Goal: Transaction & Acquisition: Subscribe to service/newsletter

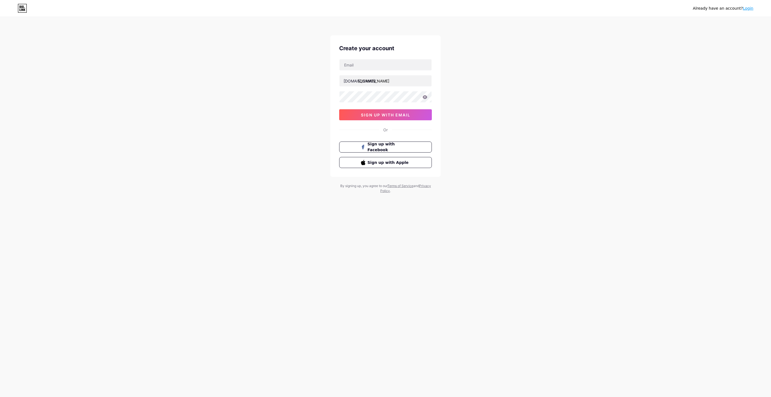
type input "[EMAIL_ADDRESS][DOMAIN_NAME]"
click at [387, 132] on div "Or" at bounding box center [386, 130] width 4 height 6
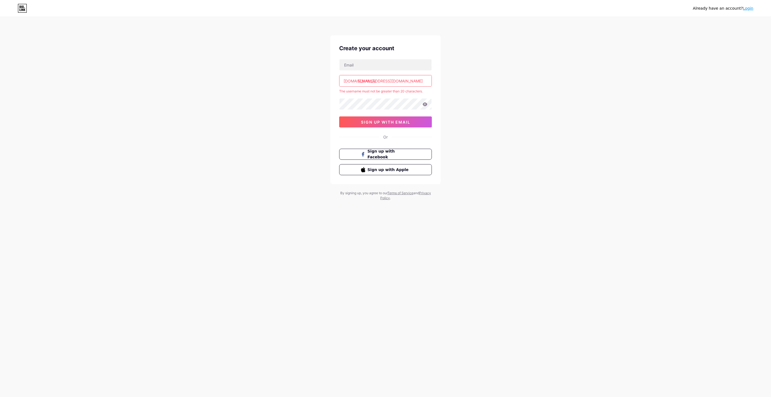
click at [457, 69] on div "Already have an account? Login Create your account bio.link/ gravitophics@gmail…" at bounding box center [385, 109] width 771 height 218
click at [387, 67] on input "text" at bounding box center [386, 64] width 92 height 11
type input "moumoushi67@gmail.com"
drag, startPoint x: 359, startPoint y: 80, endPoint x: 379, endPoint y: 83, distance: 20.6
click at [379, 83] on input "gravitophics@gmail.com" at bounding box center [386, 80] width 92 height 11
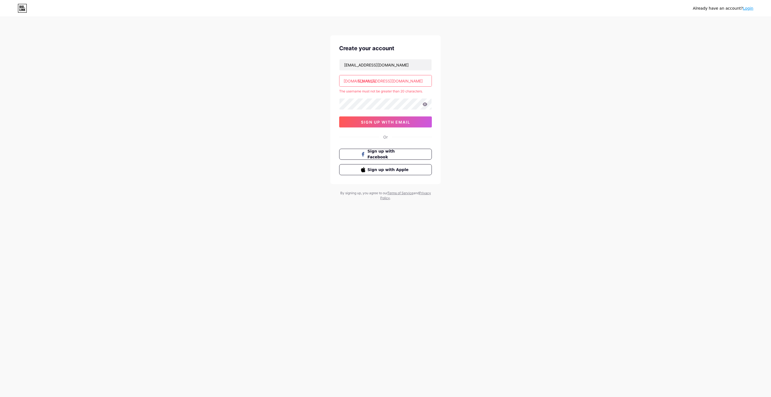
click at [475, 80] on div "Already have an account? Login Create your account moumoushi67@gmail.com bio.li…" at bounding box center [385, 109] width 771 height 218
drag, startPoint x: 405, startPoint y: 82, endPoint x: 359, endPoint y: 87, distance: 46.9
click at [359, 87] on div "moumoushi67@gmail.com bio.link/ gravitophics@gmail.com The username must not be…" at bounding box center [385, 93] width 93 height 68
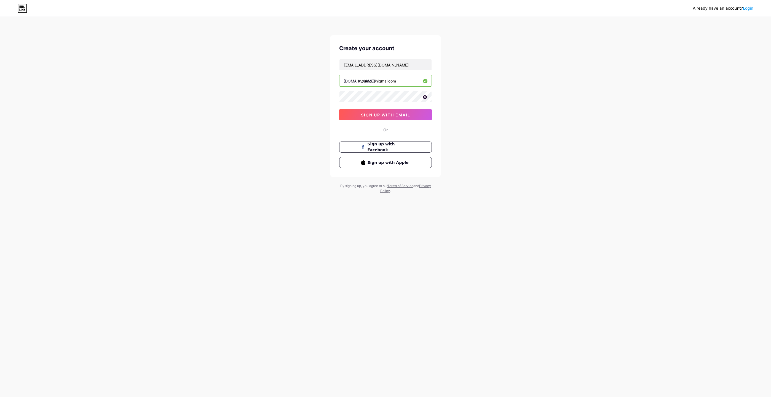
click at [424, 98] on icon at bounding box center [425, 97] width 5 height 4
click at [278, 94] on div "Already have an account? Login Create your account moumoushi67@gmail.com bio.li…" at bounding box center [385, 105] width 771 height 211
click at [377, 81] on input "moumoushigmailcom" at bounding box center [386, 80] width 92 height 11
click at [472, 92] on div "Already have an account? Login Create your account moumoushi67@gmail.com bio.li…" at bounding box center [385, 105] width 771 height 211
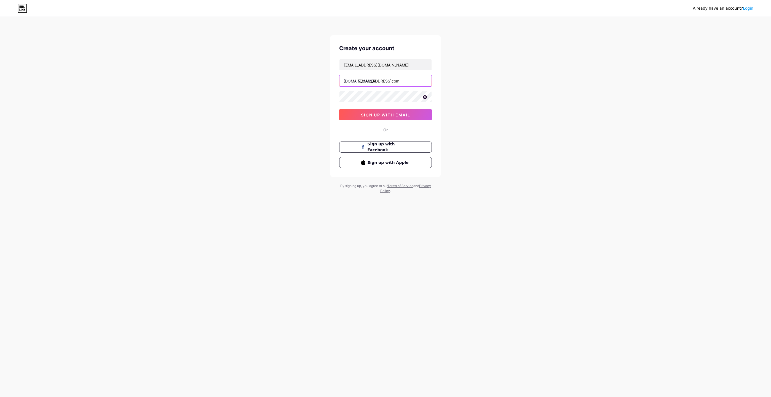
click at [393, 81] on input "moumoushi@gmailcom" at bounding box center [386, 80] width 92 height 11
click at [390, 82] on input "moumoushigmail,com" at bounding box center [386, 80] width 92 height 11
drag, startPoint x: 380, startPoint y: 82, endPoint x: 486, endPoint y: 85, distance: 106.0
click at [486, 85] on div "Already have an account? Login Create your account moumoushi67@gmail.com bio.li…" at bounding box center [385, 105] width 771 height 211
type input "moumoushi"
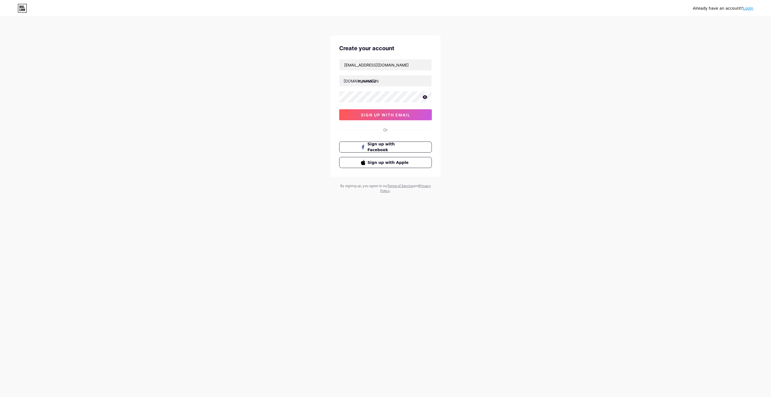
click at [486, 85] on div "Already have an account? Login Create your account moumoushi67@gmail.com bio.li…" at bounding box center [385, 105] width 771 height 211
drag, startPoint x: 359, startPoint y: 82, endPoint x: 386, endPoint y: 82, distance: 27.0
click at [386, 82] on input "moumoushi" at bounding box center [386, 80] width 92 height 11
click at [265, 102] on div "Already have an account? Login Create your account moumoushi67@gmail.com bio.li…" at bounding box center [385, 105] width 771 height 211
click at [298, 105] on div "Already have an account? Login Create your account moumoushi67@gmail.com bio.li…" at bounding box center [385, 105] width 771 height 211
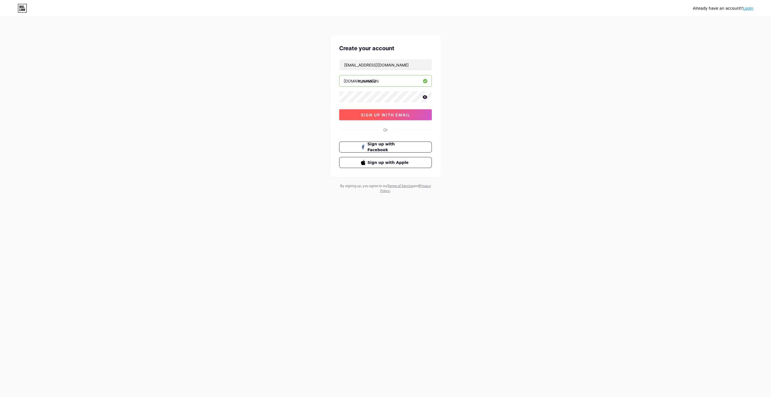
click at [377, 114] on span "sign up with email" at bounding box center [385, 115] width 49 height 5
click at [424, 97] on icon at bounding box center [425, 97] width 5 height 4
click at [424, 97] on icon at bounding box center [425, 98] width 6 height 6
click at [392, 113] on span "sign up with email" at bounding box center [385, 115] width 49 height 5
click at [393, 116] on span "sign up with email" at bounding box center [385, 115] width 49 height 5
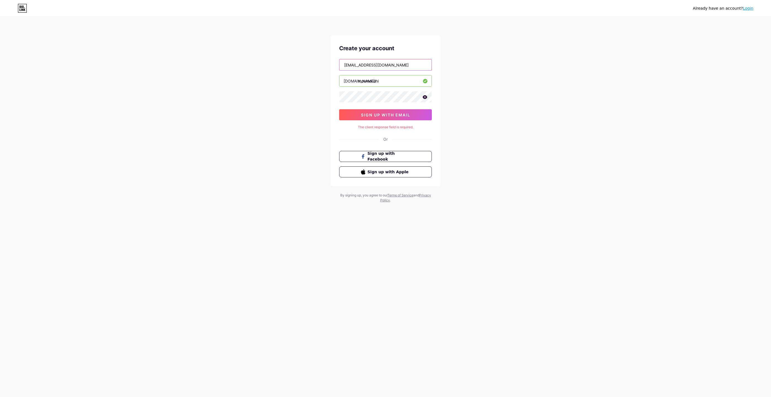
click at [396, 62] on input "moumoushi67@gmail.com" at bounding box center [386, 64] width 92 height 11
drag, startPoint x: 325, startPoint y: 69, endPoint x: 328, endPoint y: 71, distance: 2.9
click at [325, 69] on div "Already have an account? Login Create your account moumoushi67@gmail.com bio.li…" at bounding box center [385, 110] width 771 height 220
click at [383, 78] on input "moumoushi" at bounding box center [386, 80] width 92 height 11
click at [386, 63] on input "moumoushi67@gmail.com" at bounding box center [386, 64] width 92 height 11
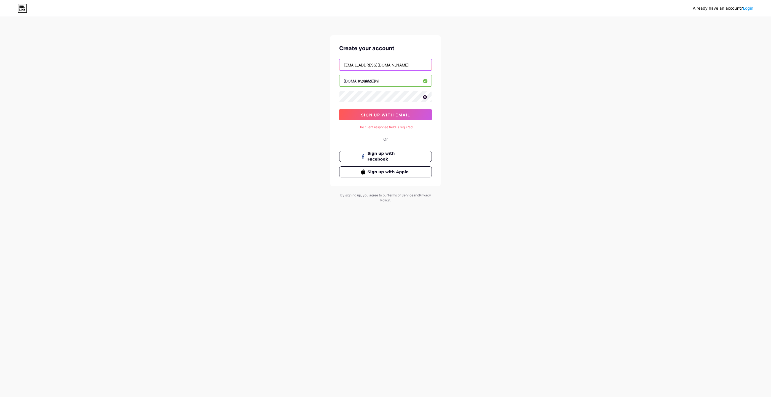
drag, startPoint x: 398, startPoint y: 66, endPoint x: 314, endPoint y: 71, distance: 83.7
click at [314, 71] on div "Already have an account? Login Create your account moumoushi67@gmail.com bio.li…" at bounding box center [385, 110] width 771 height 220
paste input "moumoushi67@gmail.com"
type input "moumoushi67@gmail.com"
click at [482, 70] on div "Already have an account? Login Create your account moumoushi67@gmail.com bio.li…" at bounding box center [385, 110] width 771 height 220
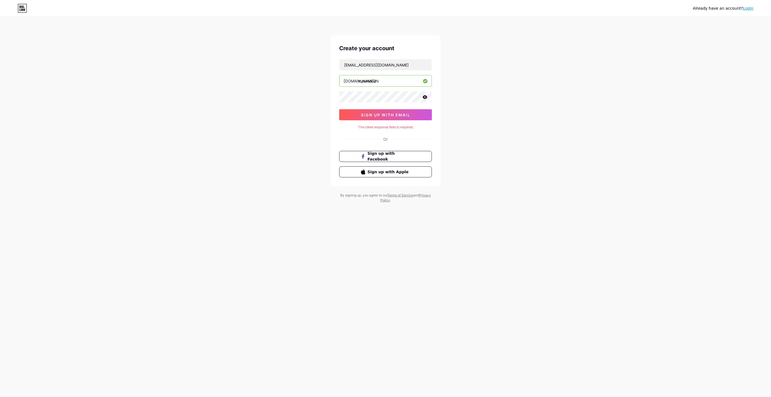
drag, startPoint x: 365, startPoint y: 81, endPoint x: 280, endPoint y: 84, distance: 85.0
click at [280, 84] on div "Already have an account? Login Create your account moumoushi67@gmail.com bio.li…" at bounding box center [385, 110] width 771 height 220
click at [390, 81] on input "moumoushi" at bounding box center [386, 80] width 92 height 11
drag, startPoint x: 390, startPoint y: 80, endPoint x: 274, endPoint y: 86, distance: 115.7
click at [274, 86] on div "Already have an account? Login Create your account moumoushi67@gmail.com bio.li…" at bounding box center [385, 110] width 771 height 220
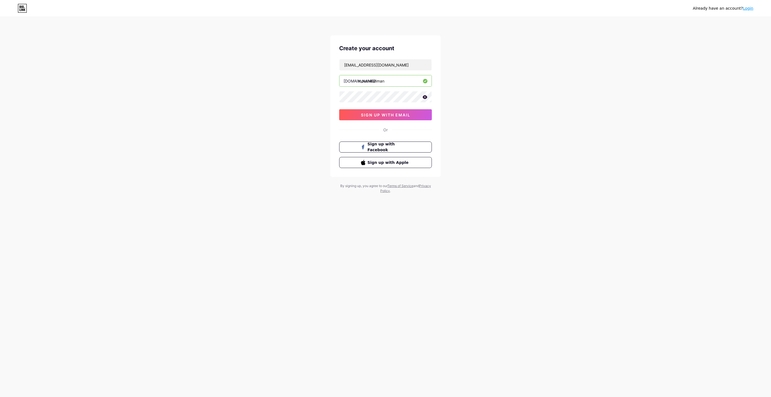
type input "moushirahman"
click at [456, 82] on div "Already have an account? Login Create your account moumoushi67@gmail.com bio.li…" at bounding box center [385, 105] width 771 height 211
click at [425, 97] on icon at bounding box center [425, 97] width 5 height 4
click at [468, 99] on div "Already have an account? Login Create your account moumoushi67@gmail.com bio.li…" at bounding box center [385, 105] width 771 height 211
click at [420, 117] on button "sign up with email" at bounding box center [385, 114] width 93 height 11
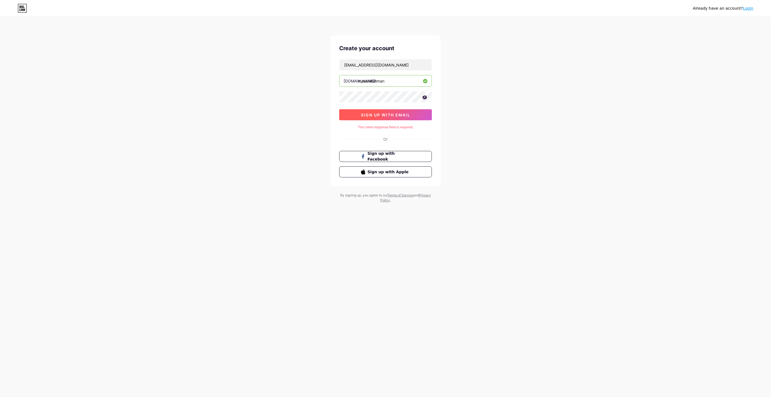
click at [420, 117] on button "sign up with email" at bounding box center [385, 114] width 93 height 11
click at [26, 7] on icon at bounding box center [22, 8] width 9 height 9
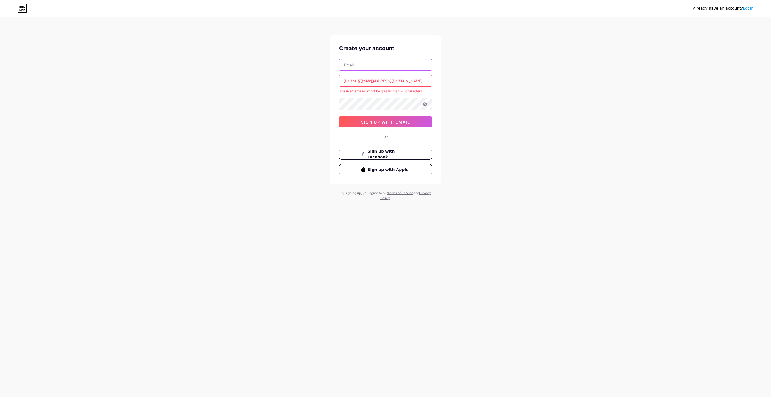
click at [381, 68] on input "text" at bounding box center [386, 64] width 92 height 11
paste input "[EMAIL_ADDRESS][DOMAIN_NAME]"
type input "moumoushi67@gmail.com"
click at [302, 57] on div "Already have an account? Login Create your account moumoushi67@gmail.com bio.li…" at bounding box center [385, 109] width 771 height 218
click at [396, 79] on input "[EMAIL_ADDRESS][DOMAIN_NAME]" at bounding box center [386, 80] width 92 height 11
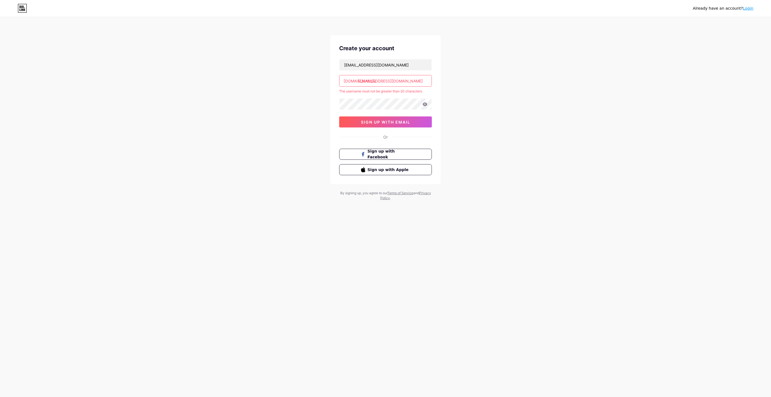
click at [463, 65] on div "Already have an account? Login Create your account moumoushi67@gmail.com bio.li…" at bounding box center [385, 109] width 771 height 218
click at [364, 66] on input "moumoushi67@gmail.com" at bounding box center [386, 64] width 92 height 11
drag, startPoint x: 370, startPoint y: 65, endPoint x: 294, endPoint y: 69, distance: 76.0
click at [294, 69] on div "Already have an account? Login Create your account moumoushi67@gmail.com bio.li…" at bounding box center [385, 109] width 771 height 218
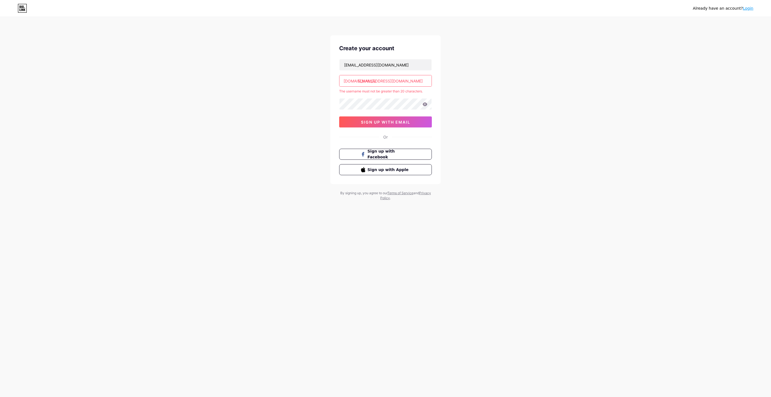
click at [360, 81] on input "gravitophics@gmail.com" at bounding box center [386, 80] width 92 height 11
drag, startPoint x: 358, startPoint y: 81, endPoint x: 412, endPoint y: 79, distance: 53.6
click at [412, 79] on input "gravitophics@gmail.com" at bounding box center [386, 80] width 92 height 11
paste input "moumoushi67"
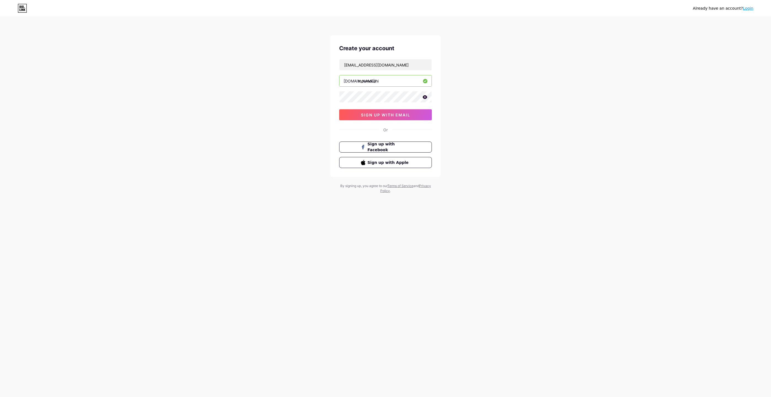
type input "moumoushi"
click at [425, 98] on icon at bounding box center [425, 97] width 5 height 4
drag, startPoint x: 478, startPoint y: 94, endPoint x: 424, endPoint y: 109, distance: 56.0
click at [478, 95] on div "Already have an account? Login Create your account moumoushi67@gmail.com bio.li…" at bounding box center [385, 105] width 771 height 211
click at [406, 115] on span "sign up with email" at bounding box center [385, 115] width 49 height 5
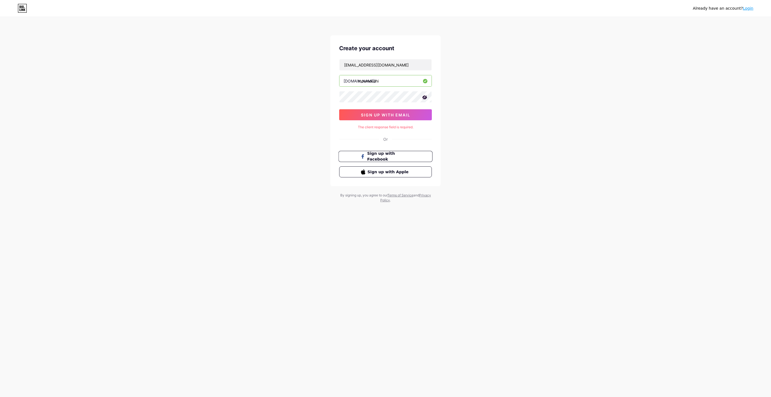
click at [419, 153] on button "Sign up with Facebook" at bounding box center [386, 156] width 94 height 11
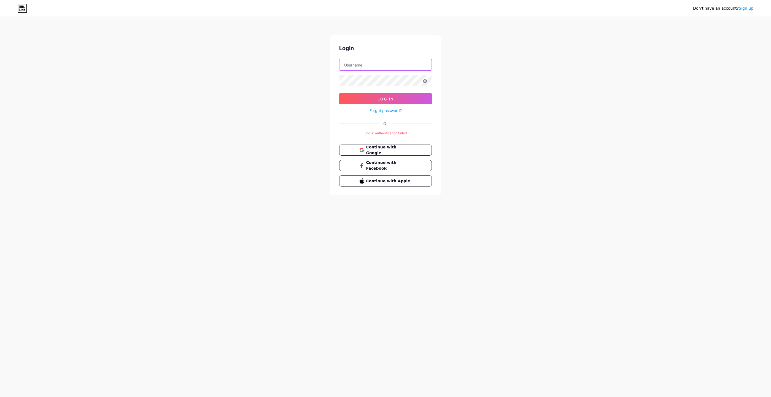
type input "[EMAIL_ADDRESS][DOMAIN_NAME]"
click at [376, 153] on button "Continue with Google" at bounding box center [386, 150] width 94 height 11
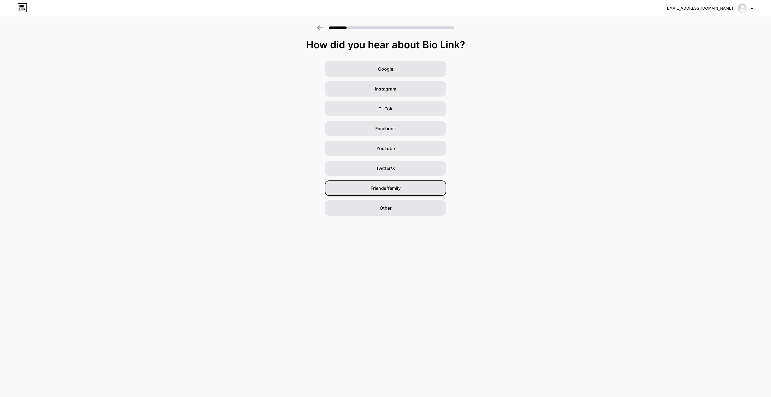
click at [395, 189] on span "Friends/family" at bounding box center [386, 188] width 30 height 7
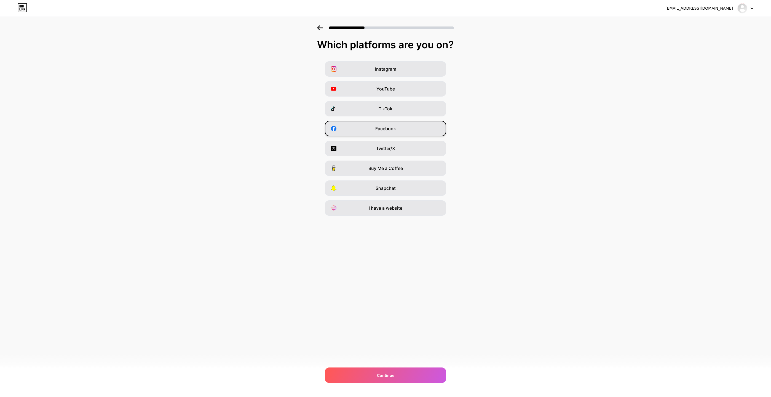
click at [434, 125] on div "Facebook" at bounding box center [385, 128] width 121 height 15
click at [421, 69] on div "Instagram" at bounding box center [385, 68] width 121 height 15
click at [401, 171] on span "Buy Me a Coffee" at bounding box center [386, 168] width 34 height 7
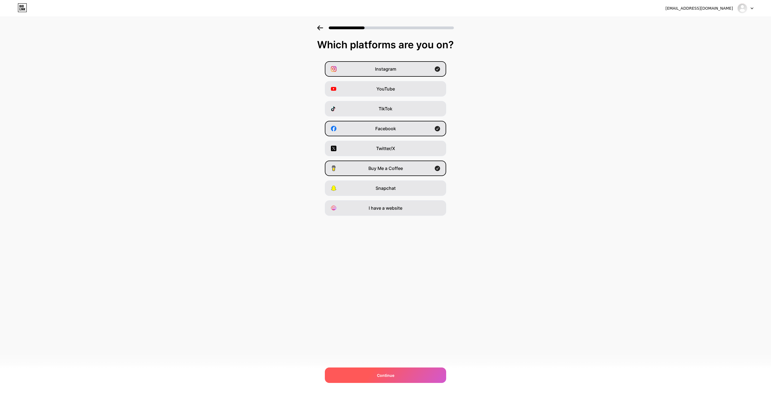
click at [405, 369] on div "Continue" at bounding box center [385, 375] width 121 height 15
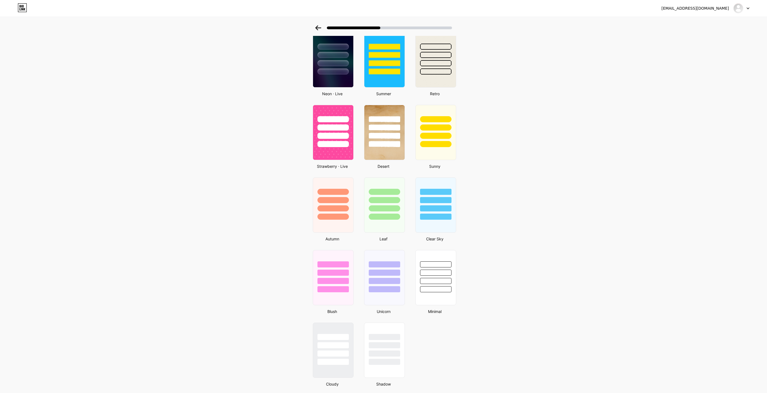
scroll to position [264, 0]
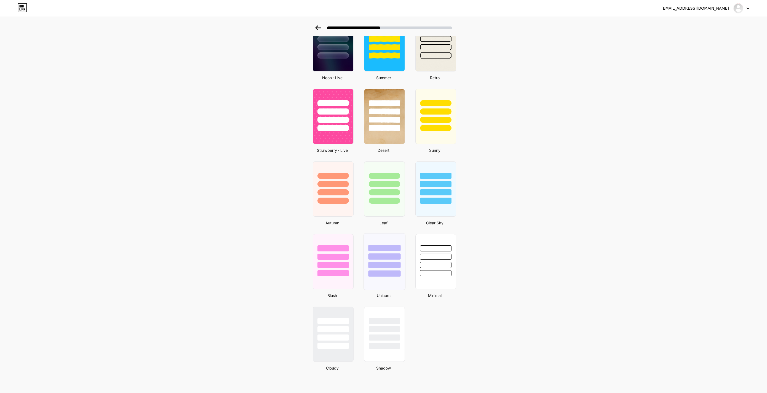
click at [382, 265] on div at bounding box center [384, 265] width 32 height 6
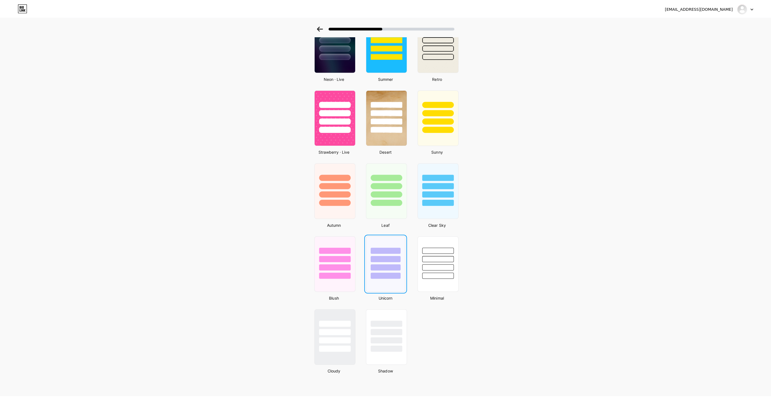
scroll to position [0, 0]
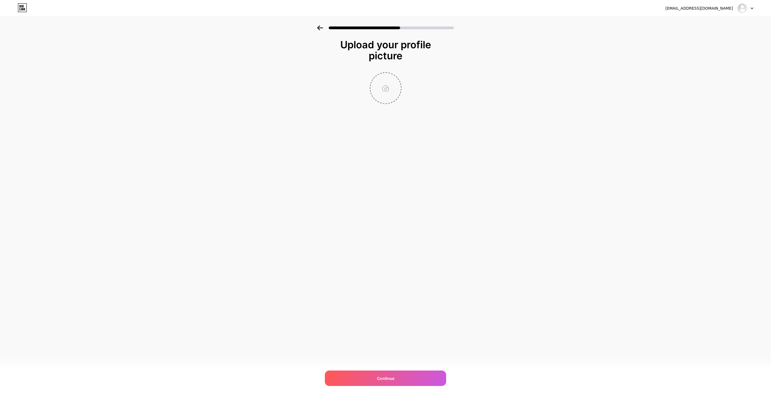
click at [398, 88] on input "file" at bounding box center [386, 88] width 31 height 31
type input "C:\fakepath\WhatsApp Image 2025-10-11 at 00.04.17_d6a50d27.jpg"
click at [404, 373] on div "Continue" at bounding box center [385, 378] width 121 height 15
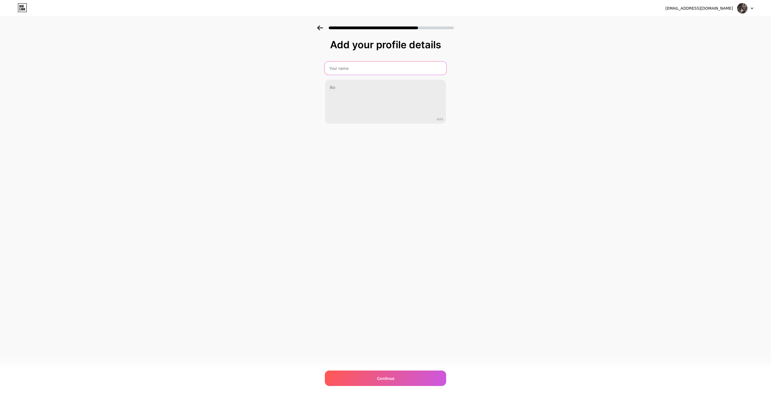
click at [359, 69] on input "text" at bounding box center [386, 68] width 122 height 13
type input "Moushi Rahman"
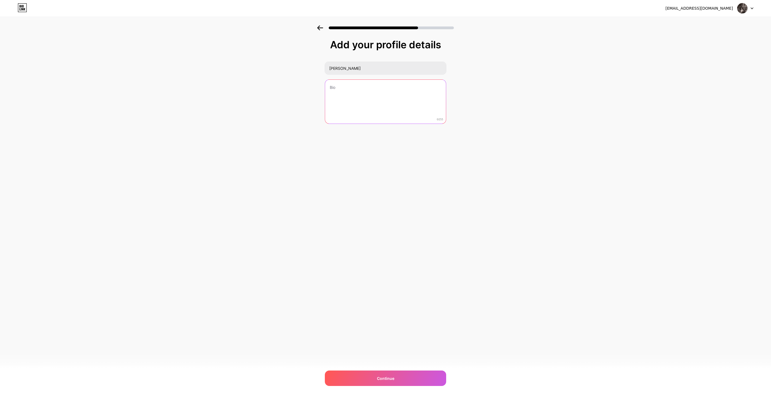
click at [347, 88] on textarea at bounding box center [385, 102] width 121 height 44
paste textarea "I am a passionate and creative Graphic Designer with over 4 years of profession…"
type textarea "I am a passionate and creative Graphic Designer with over 4 years of profession…"
click at [369, 94] on textarea "To enrich screen reader interactions, please activate Accessibility in Grammarl…" at bounding box center [386, 99] width 122 height 45
paste textarea "I am a passionate and creative Graphic Designer with over 4 years of profession…"
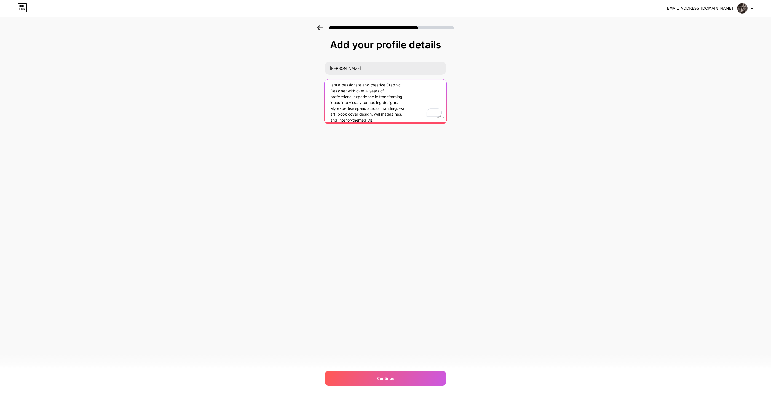
scroll to position [1, 0]
type textarea "I am a passionate and creative Graphic Designer with over 4 years of profession…"
click at [378, 120] on textarea "I am a passionate and creative Graphic Designer with over 4 years of profession…" at bounding box center [386, 99] width 122 height 45
drag, startPoint x: 370, startPoint y: 117, endPoint x: 307, endPoint y: 73, distance: 76.8
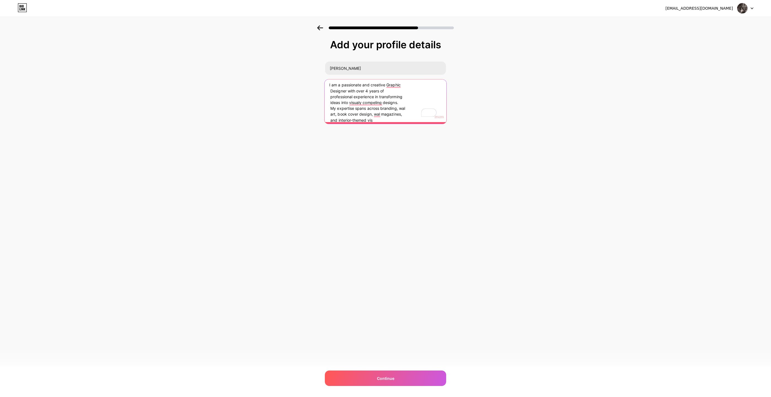
click at [307, 73] on div "Add your profile details Moushi Rahman I am a passionate and creative Graphic D…" at bounding box center [385, 88] width 771 height 126
paste textarea "I am a passionate and creative Graphic Designer with over 4 years of profession…"
type textarea "I am a passionate and creative Graphic Designer with over 4 years of profession…"
drag, startPoint x: 403, startPoint y: 115, endPoint x: 252, endPoint y: 76, distance: 156.1
click at [252, 76] on div "Add your profile details Moushi Rahman I am a passionate and creative Graphic D…" at bounding box center [385, 88] width 771 height 126
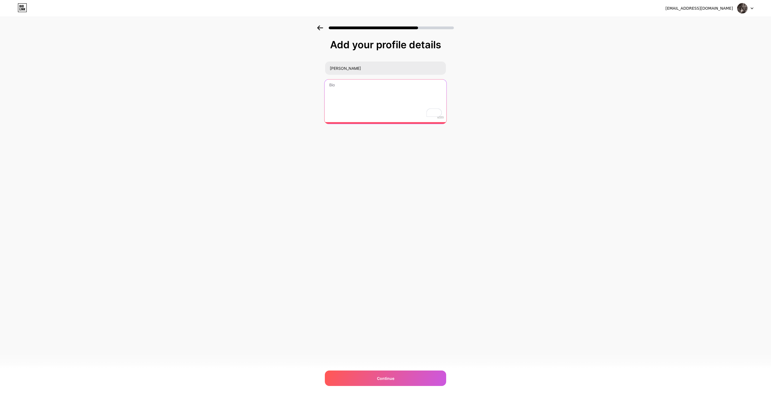
paste textarea "I am a passionate and imaginative Graphic Designer with over four years of prof…"
type textarea "I am a passionate and imaginative Graphic Designer with over four years of prof…"
paste textarea "I’m a passionate and creative Graphic Designer with over four years of experien…"
drag, startPoint x: 381, startPoint y: 109, endPoint x: 229, endPoint y: 56, distance: 160.6
click at [229, 56] on div "Add your profile details Moushi Rahman I’m a passionate and creative Graphic De…" at bounding box center [385, 88] width 771 height 126
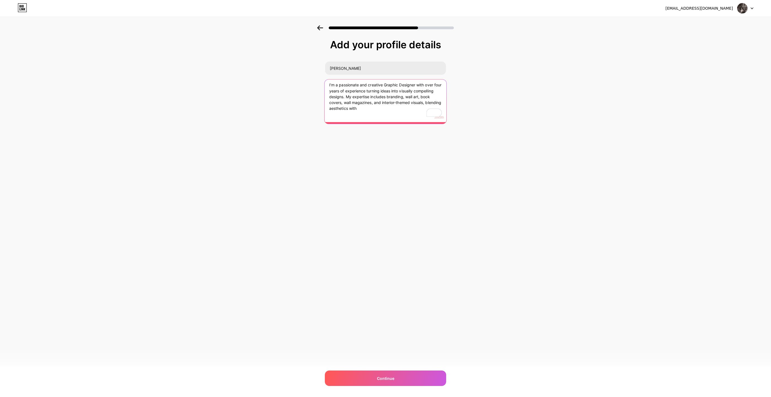
paste textarea "Creative Graphic Designer with 4+ years of experience in branding, wall art, bo…"
drag, startPoint x: 328, startPoint y: 97, endPoint x: 440, endPoint y: 143, distance: 121.1
click at [438, 143] on div "Add your profile details Moushi Rahman Creative Graphic Designer with 4+ years …" at bounding box center [385, 95] width 121 height 112
paste textarea "Always exploring new trends to blend art, emotion, and purpose in every project."
type textarea "Creative Graphic Designer with 4+ years of experience in branding, wall art, bo…"
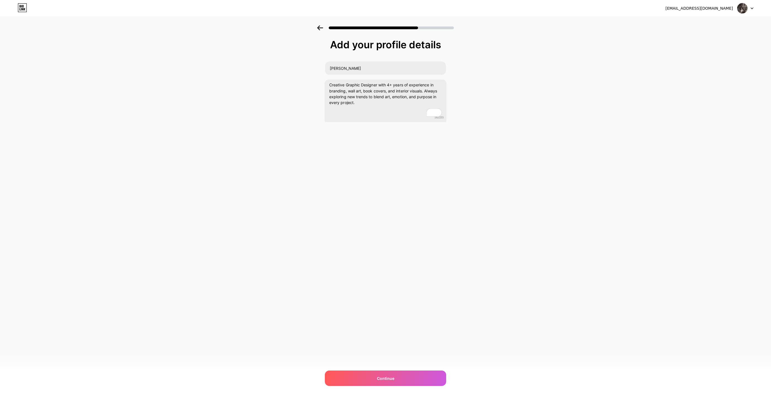
click at [389, 370] on div "moumoushi67@gmail.com Logout Link Copied Add your profile details Moushi Rahman…" at bounding box center [385, 198] width 771 height 397
drag, startPoint x: 387, startPoint y: 376, endPoint x: 387, endPoint y: 357, distance: 18.5
click at [387, 376] on span "Continue" at bounding box center [385, 379] width 17 height 6
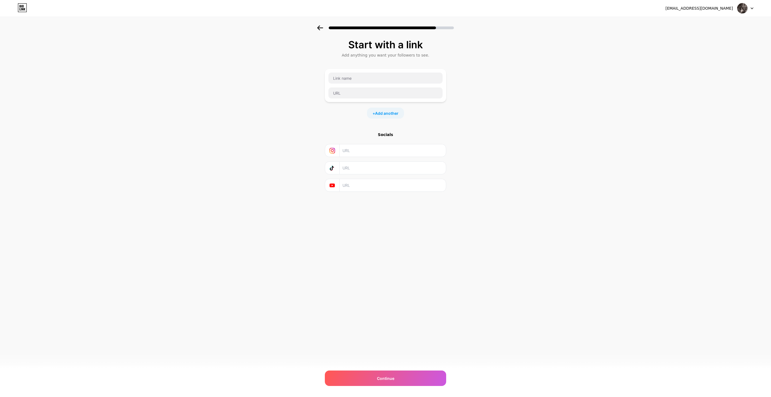
click at [360, 147] on input "text" at bounding box center [393, 150] width 100 height 12
paste input "https://www.instagram.com/rahmanmou._.shi/"
type input "https://www.instagram.com/rahmanmou._.shi"
click at [335, 184] on icon at bounding box center [333, 186] width 6 height 6
click at [366, 81] on input "text" at bounding box center [386, 78] width 114 height 11
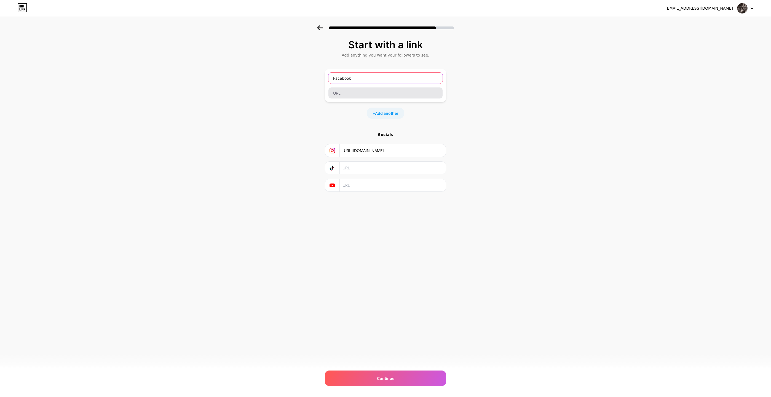
type input "Facebook"
click at [364, 93] on input "text" at bounding box center [386, 92] width 114 height 11
paste input "https://www.facebook.com/moushi.rahman.140486"
type input "https://www.facebook.com/moushi.rahman.140486"
click at [398, 118] on div "+ Add another" at bounding box center [385, 113] width 37 height 11
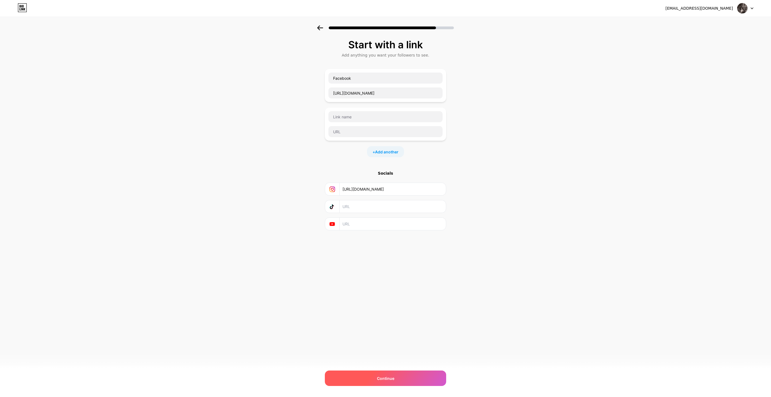
click at [392, 376] on span "Continue" at bounding box center [385, 379] width 17 height 6
click at [388, 381] on span "Continue" at bounding box center [385, 379] width 17 height 6
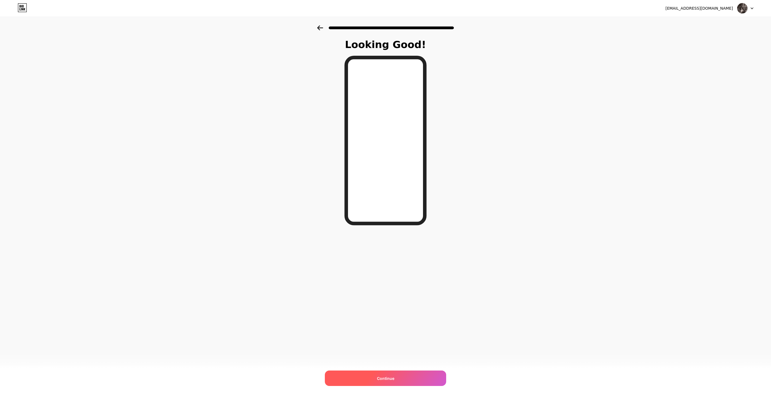
click at [394, 378] on span "Continue" at bounding box center [385, 379] width 17 height 6
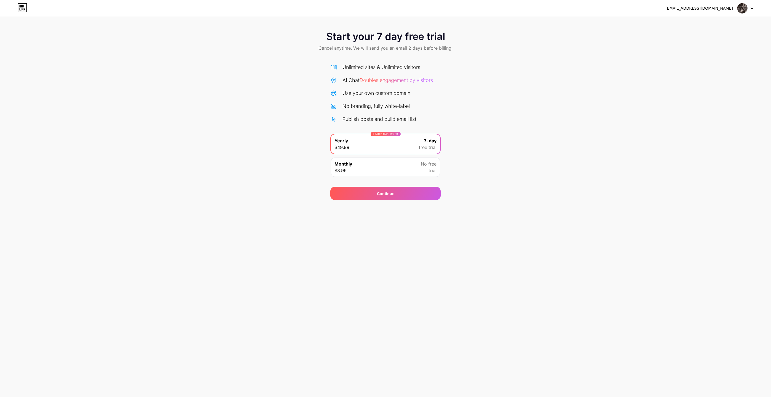
click at [481, 152] on div "Start your 7 day free trial Cancel anytime. We will send you an email 2 days be…" at bounding box center [385, 112] width 771 height 175
click at [459, 103] on div "Start your 7 day free trial Cancel anytime. We will send you an email 2 days be…" at bounding box center [385, 112] width 771 height 175
click at [638, 49] on div "Start your 7 day free trial Cancel anytime. We will send you an email 2 days be…" at bounding box center [385, 41] width 771 height 33
click at [744, 10] on img at bounding box center [743, 8] width 10 height 10
click at [580, 45] on div "Start your 7 day free trial Cancel anytime. We will send you an email 2 days be…" at bounding box center [385, 41] width 771 height 33
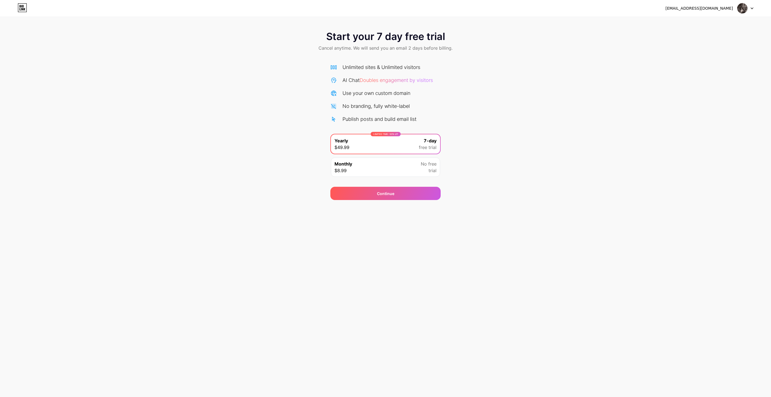
click at [397, 167] on div "Monthly $8.99 No free trial" at bounding box center [385, 167] width 109 height 19
click at [398, 149] on div "LIMITED TIME : 50% off Yearly $49.99 7-day free trial" at bounding box center [385, 143] width 109 height 19
click at [387, 189] on div "Continue" at bounding box center [386, 193] width 110 height 13
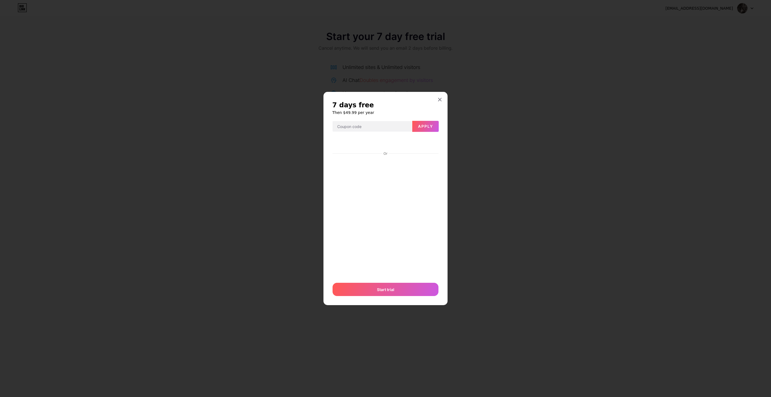
click at [440, 94] on div "7 days free Then $49.99 per year Apply Or Start trial" at bounding box center [386, 199] width 124 height 214
click at [440, 97] on div at bounding box center [440, 100] width 10 height 10
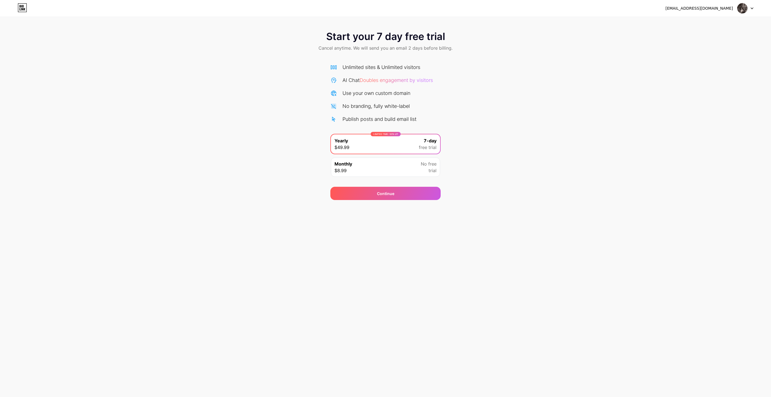
click at [22, 8] on icon at bounding box center [22, 7] width 9 height 9
click at [730, 6] on div "moumoushi67@gmail.com" at bounding box center [700, 9] width 68 height 6
click at [393, 181] on div "Continue" at bounding box center [386, 190] width 110 height 20
click at [394, 190] on div "Continue" at bounding box center [386, 193] width 110 height 13
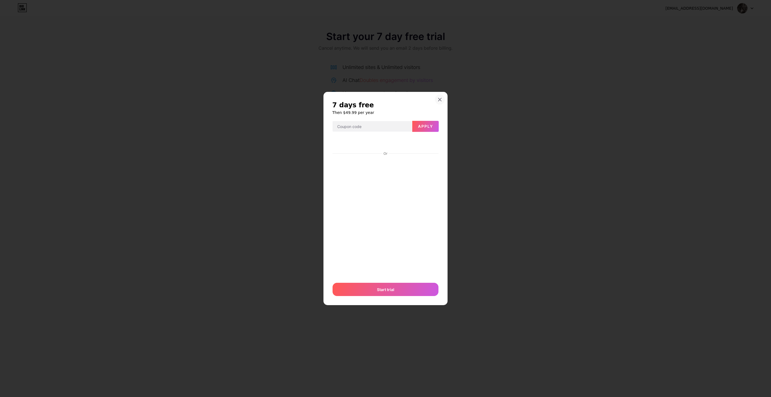
click at [440, 98] on icon at bounding box center [440, 99] width 4 height 4
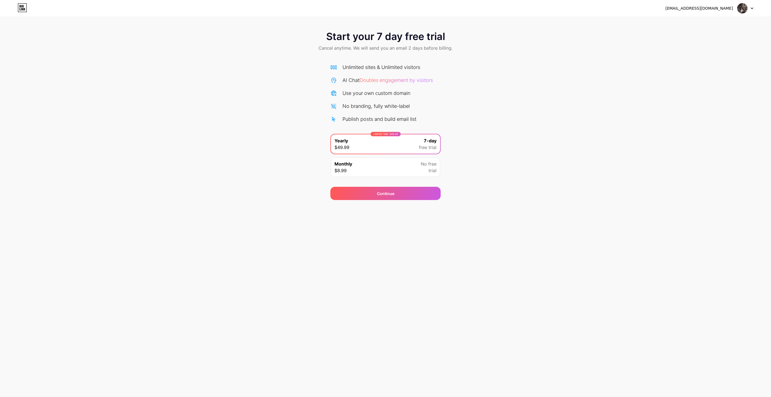
click at [410, 169] on div "Monthly $8.99 No free trial" at bounding box center [385, 167] width 109 height 19
click at [406, 188] on div "Continue" at bounding box center [386, 193] width 110 height 13
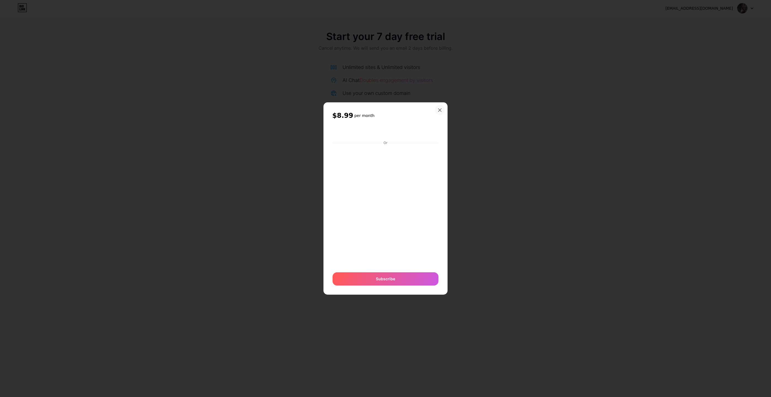
click at [441, 107] on div at bounding box center [440, 110] width 10 height 10
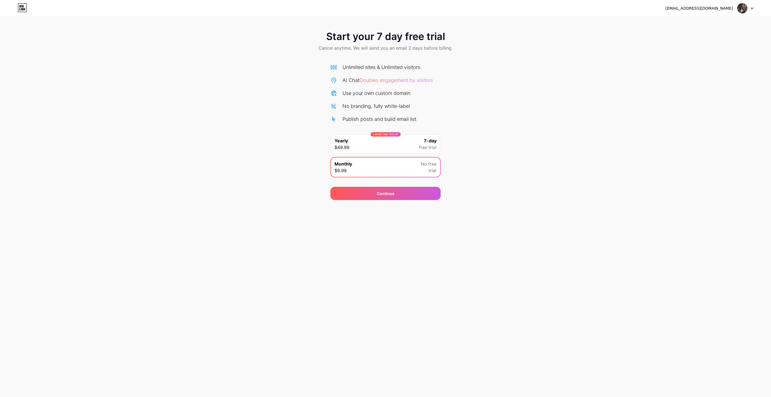
click at [24, 10] on icon at bounding box center [25, 9] width 2 height 2
click at [752, 4] on div at bounding box center [746, 8] width 16 height 10
click at [548, 31] on div "Start your 7 day free trial Cancel anytime. We will send you an email 2 days be…" at bounding box center [385, 41] width 771 height 33
click at [739, 10] on img at bounding box center [743, 8] width 10 height 10
click at [732, 23] on li "Logout" at bounding box center [719, 22] width 68 height 15
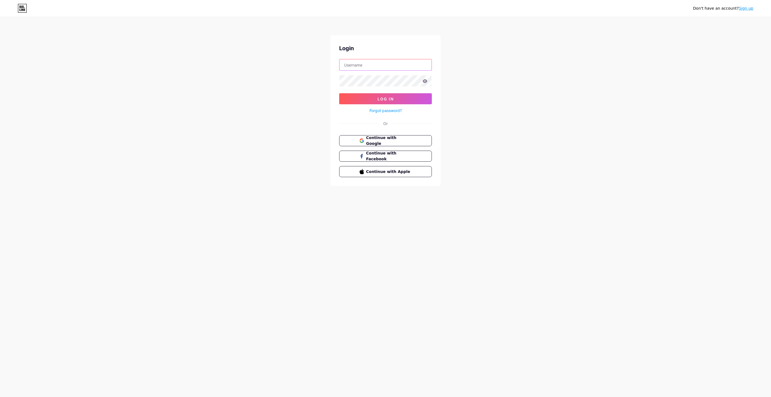
type input "[EMAIL_ADDRESS][DOMAIN_NAME]"
click at [395, 99] on button "Log In" at bounding box center [385, 98] width 93 height 11
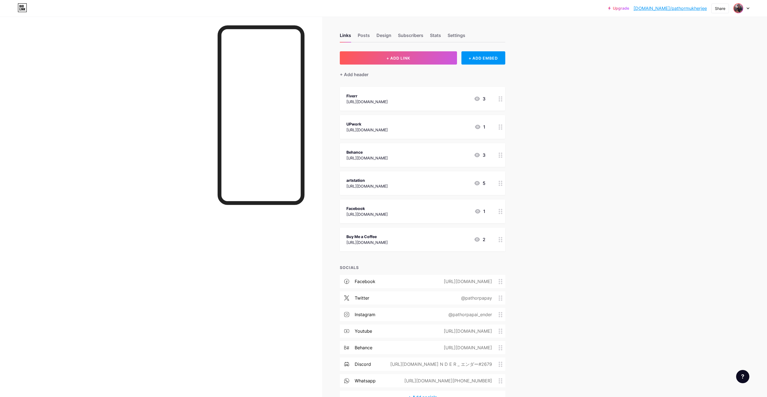
click at [742, 10] on img at bounding box center [738, 8] width 9 height 9
click at [707, 61] on link "Account settings" at bounding box center [715, 62] width 68 height 15
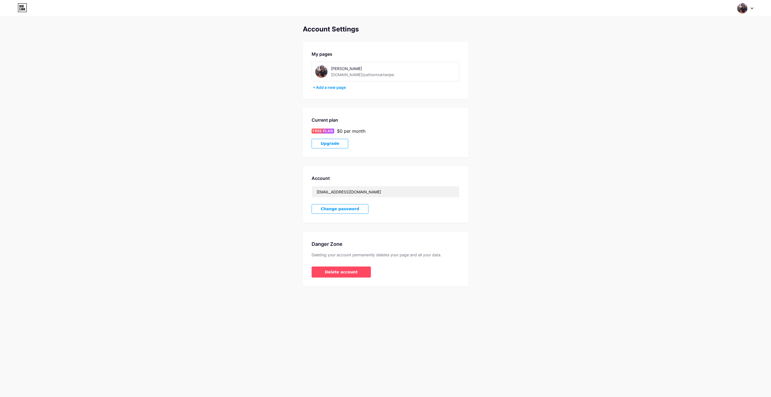
click at [745, 9] on img at bounding box center [743, 8] width 10 height 10
click at [700, 73] on li "Logout" at bounding box center [719, 77] width 68 height 15
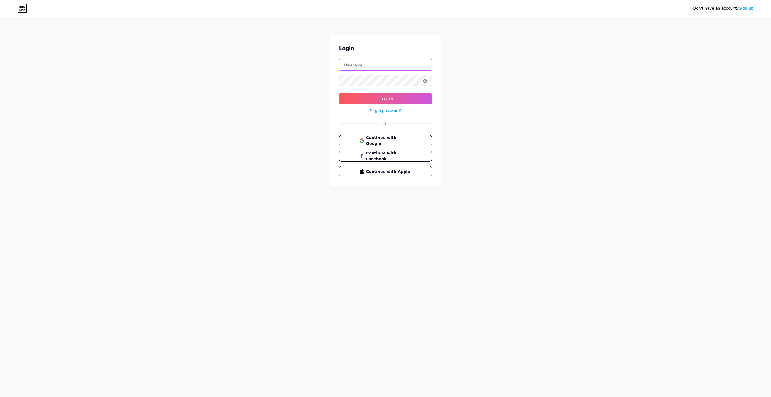
type input "gravitophics@gmail.com"
click at [406, 136] on button "Continue with Google" at bounding box center [386, 140] width 94 height 11
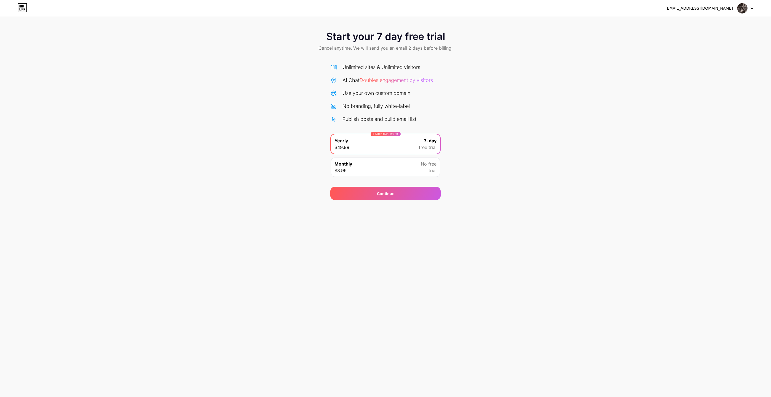
click at [378, 140] on div "LIMITED TIME : 50% off Yearly $49.99 7-day free trial" at bounding box center [385, 143] width 109 height 19
click at [382, 195] on span "Continue" at bounding box center [385, 194] width 17 height 6
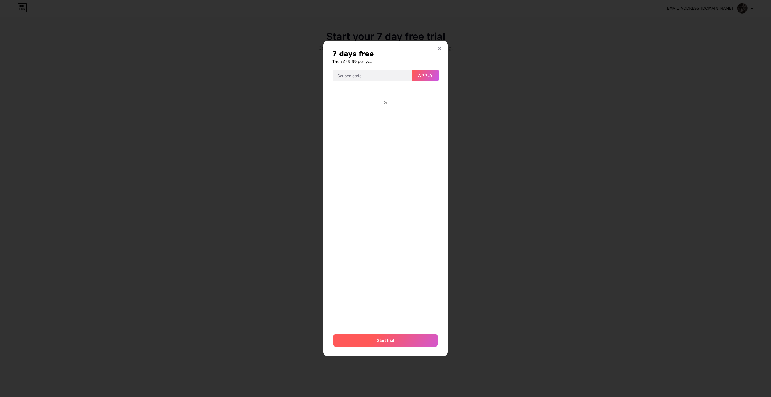
click at [379, 342] on span "Start trial" at bounding box center [385, 340] width 17 height 6
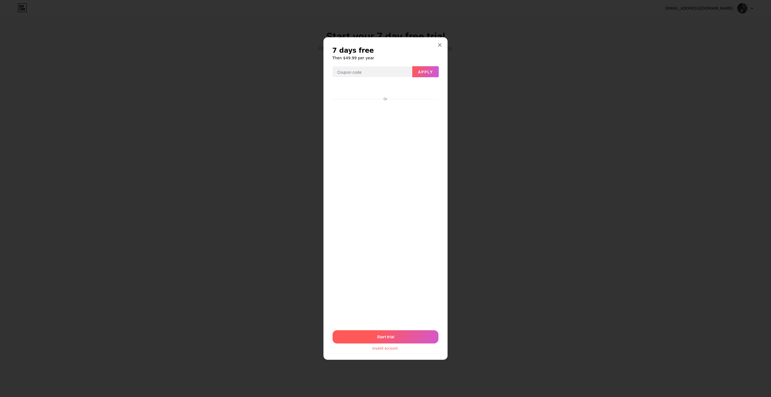
click at [384, 339] on span "Start trial" at bounding box center [385, 337] width 17 height 6
click at [375, 340] on div "Start trial" at bounding box center [386, 336] width 106 height 13
click at [443, 42] on div at bounding box center [440, 45] width 10 height 10
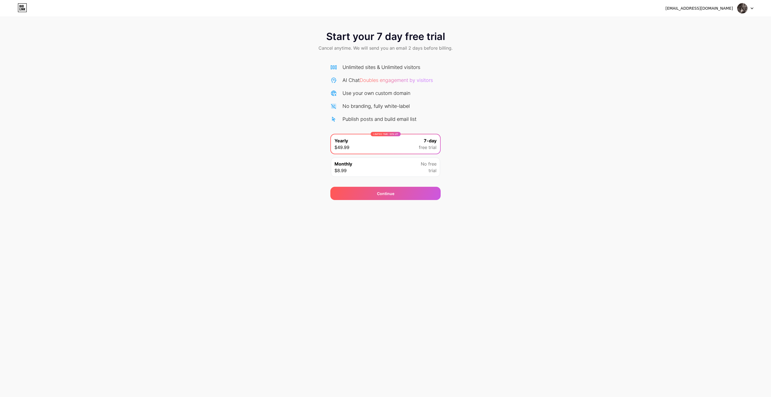
click at [742, 8] on img at bounding box center [743, 8] width 10 height 10
click at [714, 19] on li "Logout" at bounding box center [719, 22] width 68 height 15
click at [699, 20] on li "Logout" at bounding box center [719, 22] width 68 height 15
click at [700, 23] on li "Logout" at bounding box center [719, 22] width 68 height 15
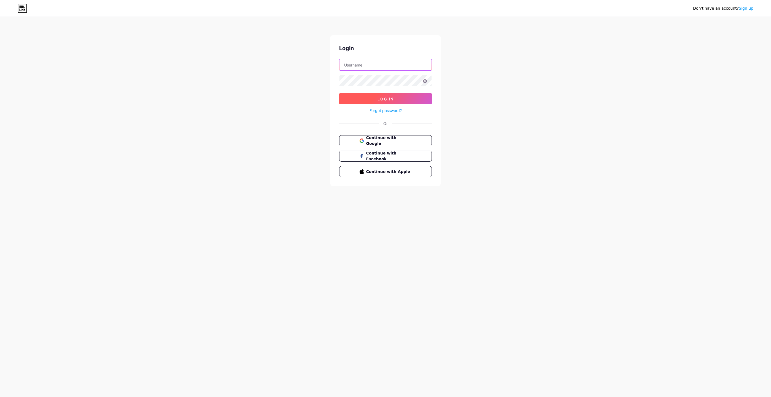
type input "[EMAIL_ADDRESS][DOMAIN_NAME]"
click at [384, 100] on span "Log In" at bounding box center [386, 99] width 16 height 5
